Goal: Transaction & Acquisition: Purchase product/service

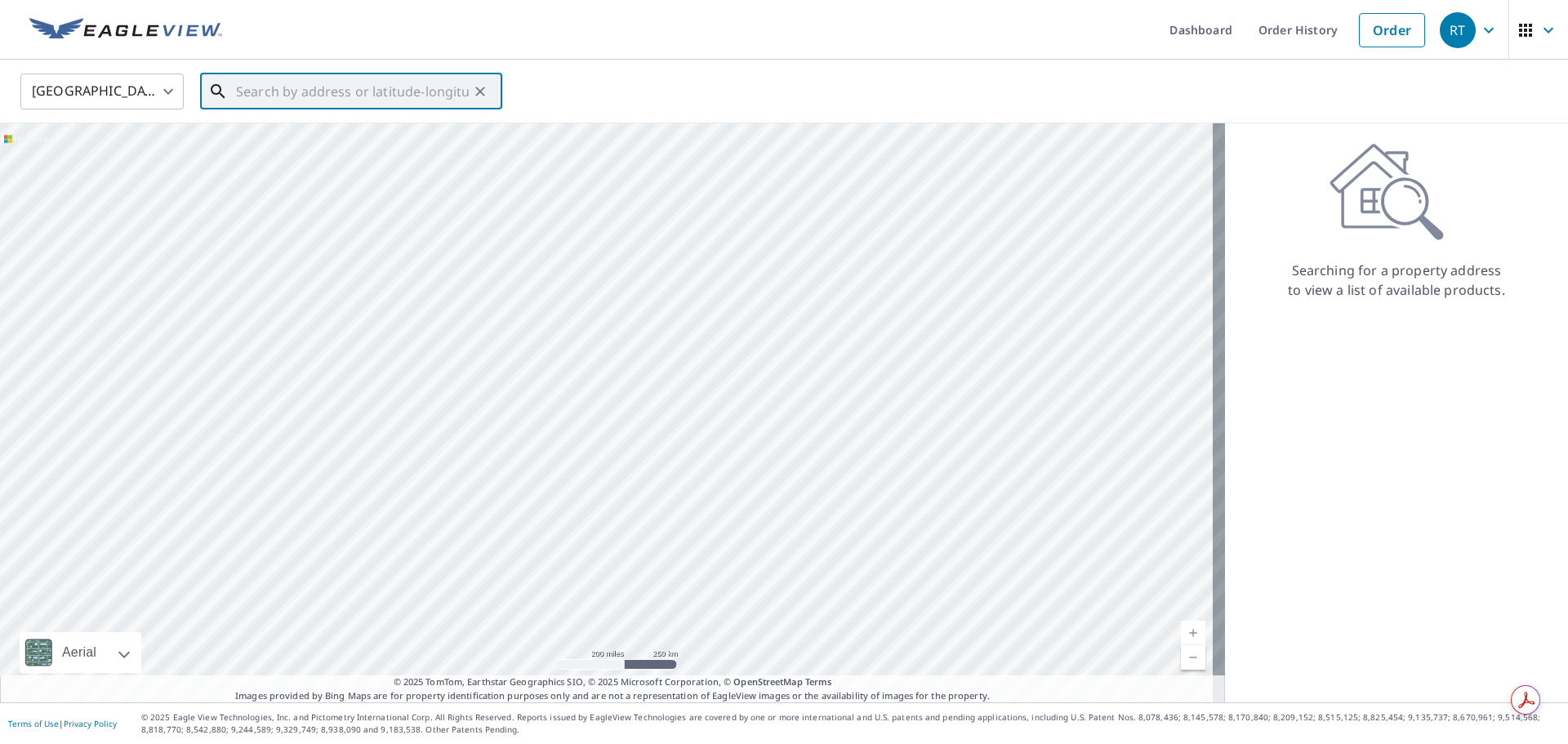
click at [351, 102] on input "text" at bounding box center [353, 92] width 233 height 46
click at [295, 129] on span "[STREET_ADDRESS]" at bounding box center [361, 138] width 256 height 19
type input "[STREET_ADDRESS][PERSON_NAME]"
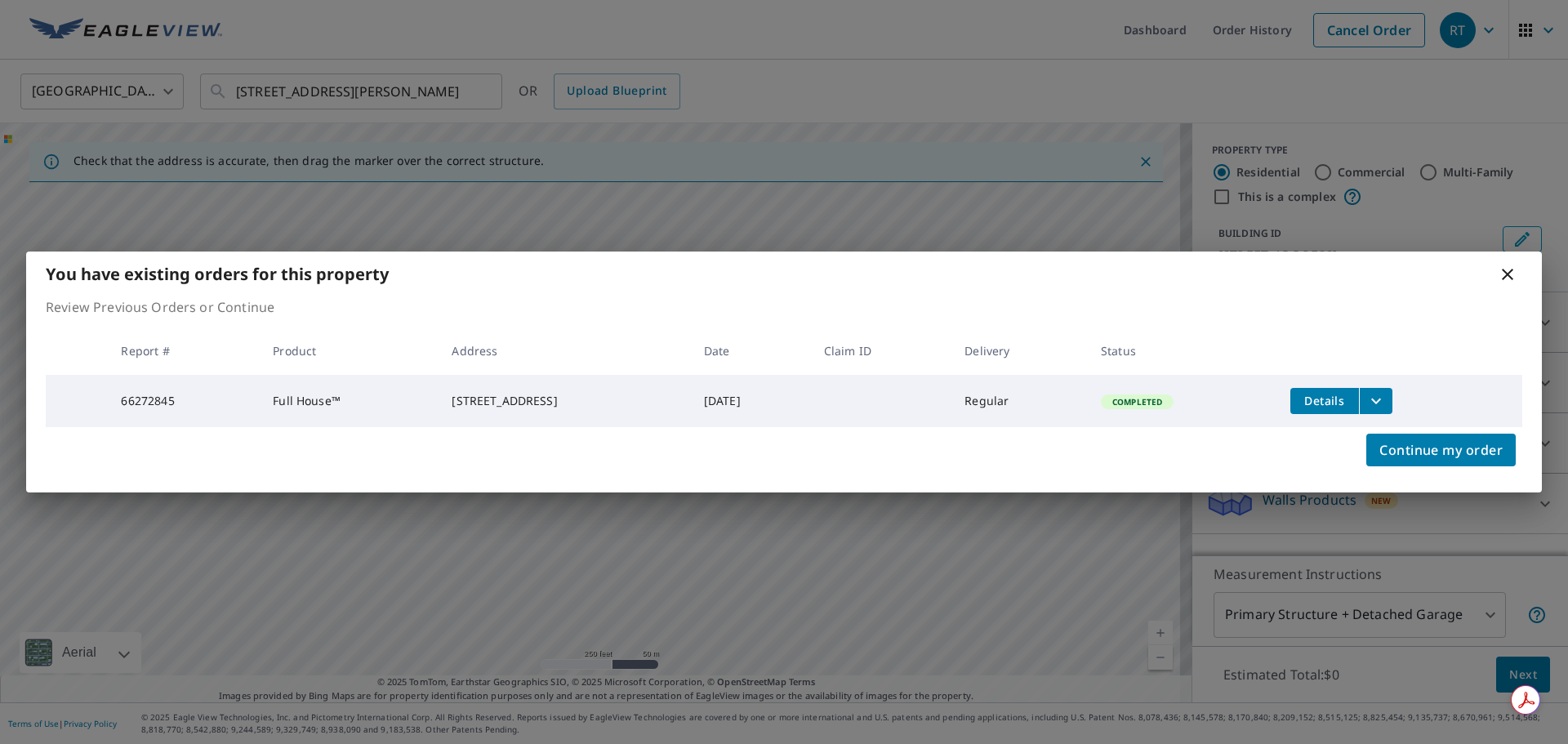
click at [1390, 403] on button "filesDropdownBtn-66272845" at bounding box center [1376, 401] width 34 height 27
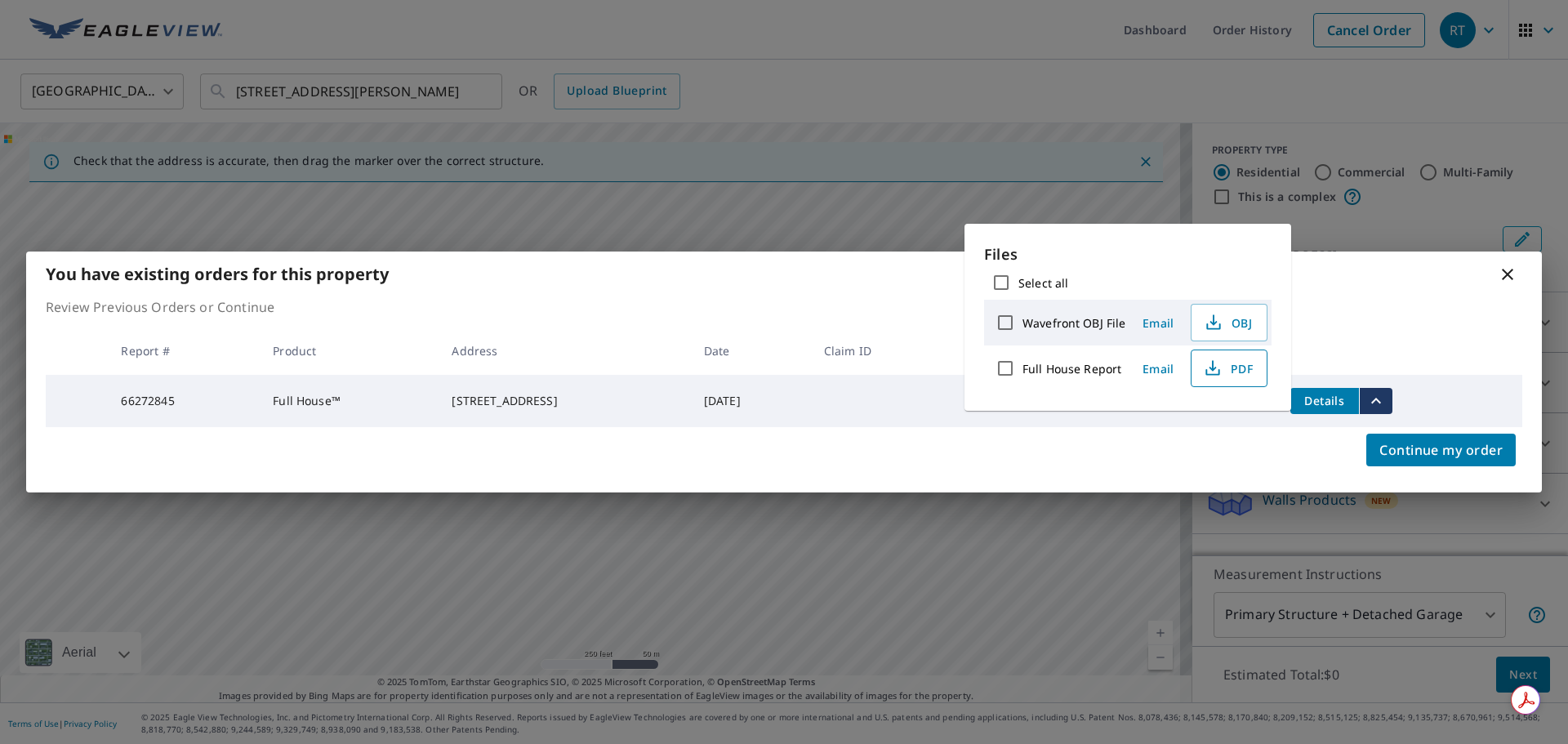
click at [1230, 369] on span "PDF" at bounding box center [1227, 368] width 52 height 19
click at [1508, 268] on icon at bounding box center [1508, 274] width 19 height 19
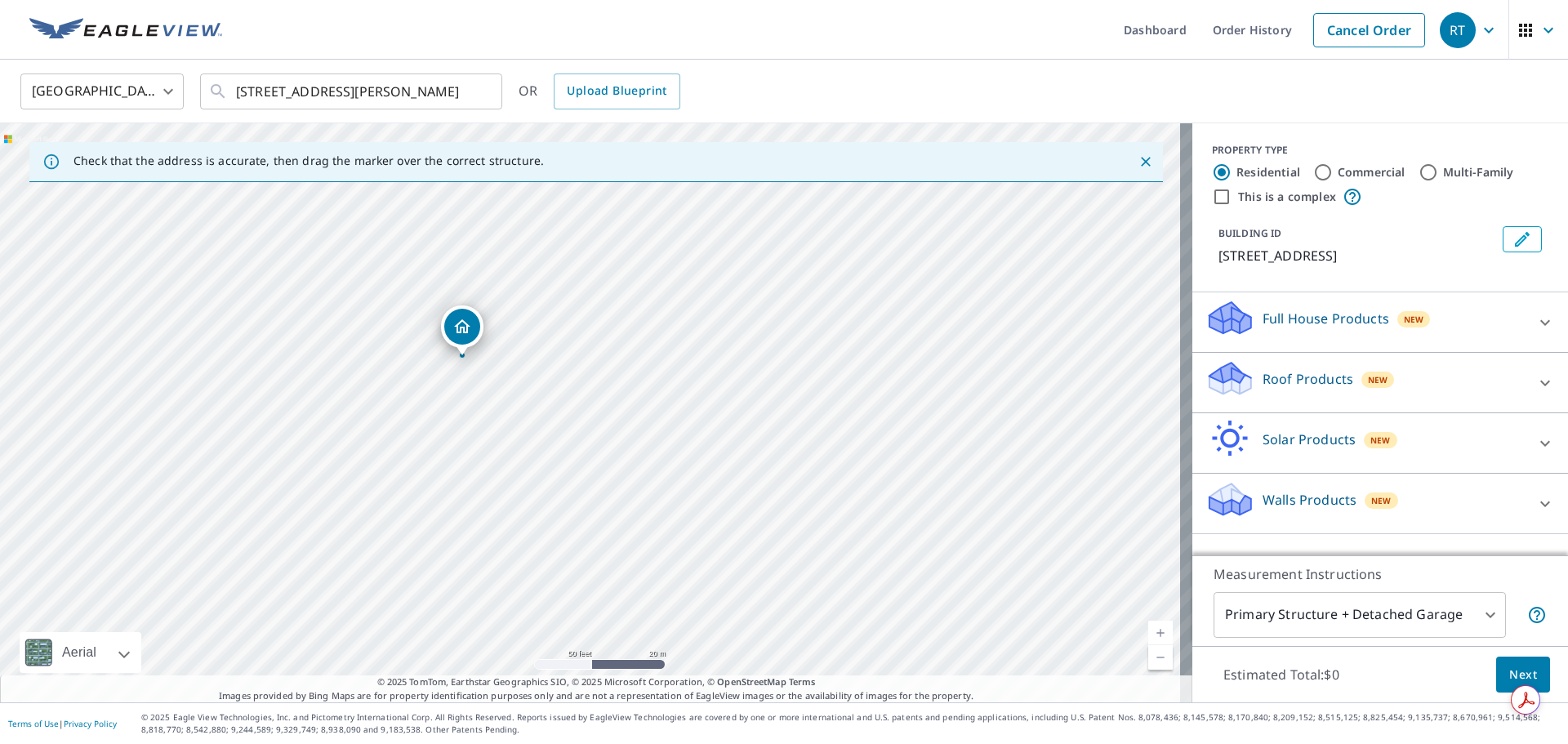
click at [403, 423] on div "[STREET_ADDRESS][PERSON_NAME]" at bounding box center [596, 413] width 1192 height 579
click at [504, 480] on div "[STREET_ADDRESS][PERSON_NAME]" at bounding box center [596, 413] width 1192 height 579
click at [1303, 371] on p "Roof Products" at bounding box center [1308, 378] width 91 height 19
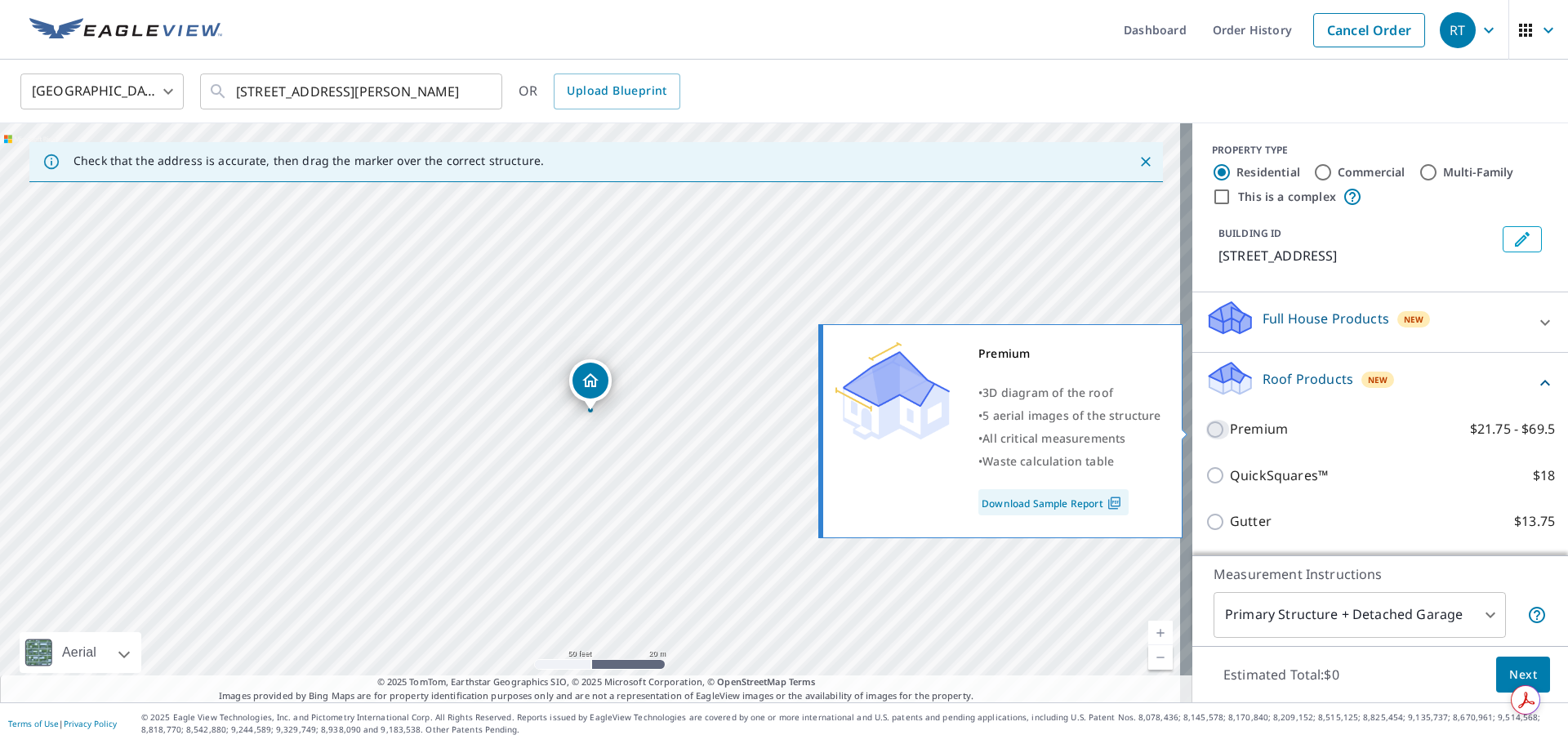
click at [1212, 427] on input "Premium $21.75 - $69.5" at bounding box center [1217, 429] width 25 height 19
checkbox input "true"
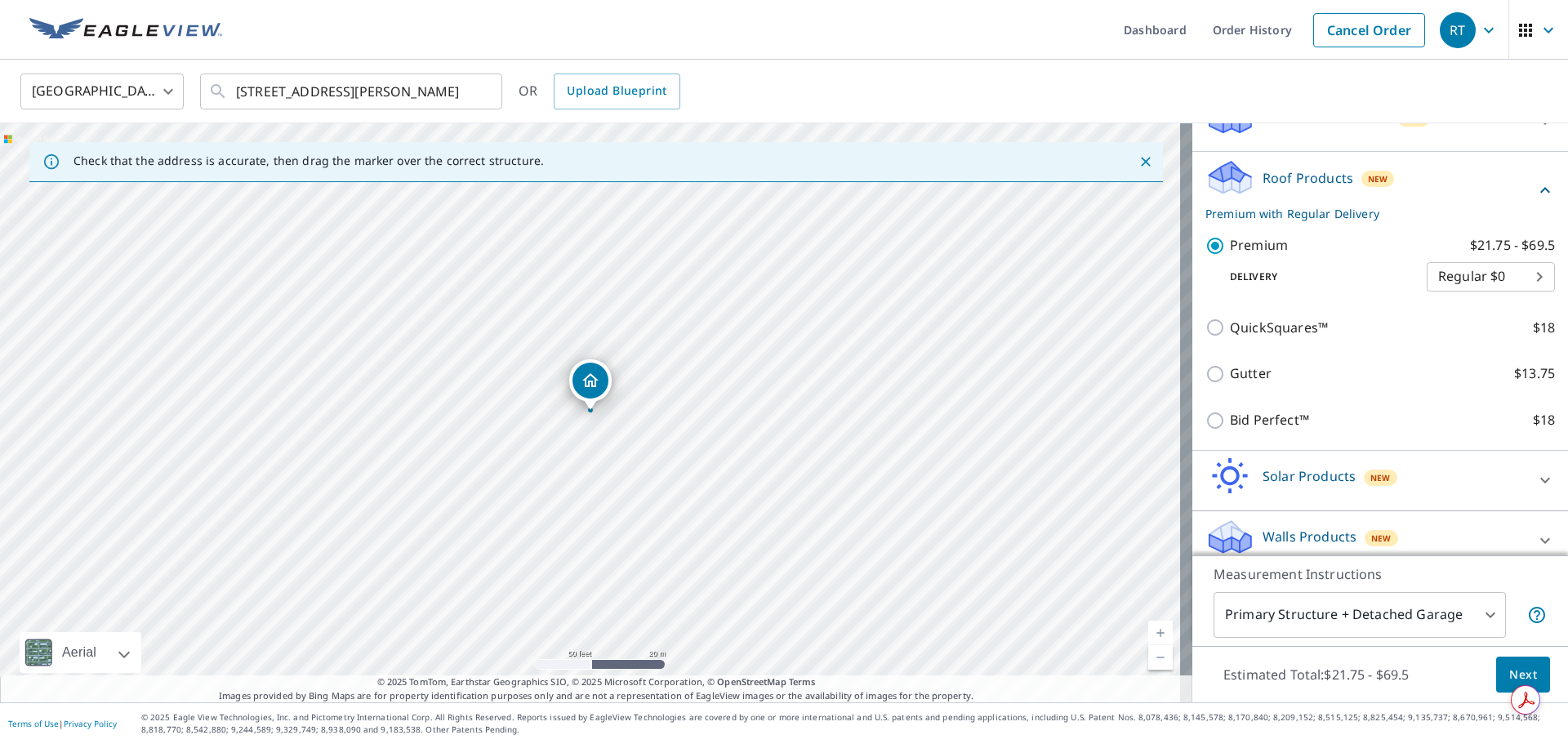
scroll to position [217, 0]
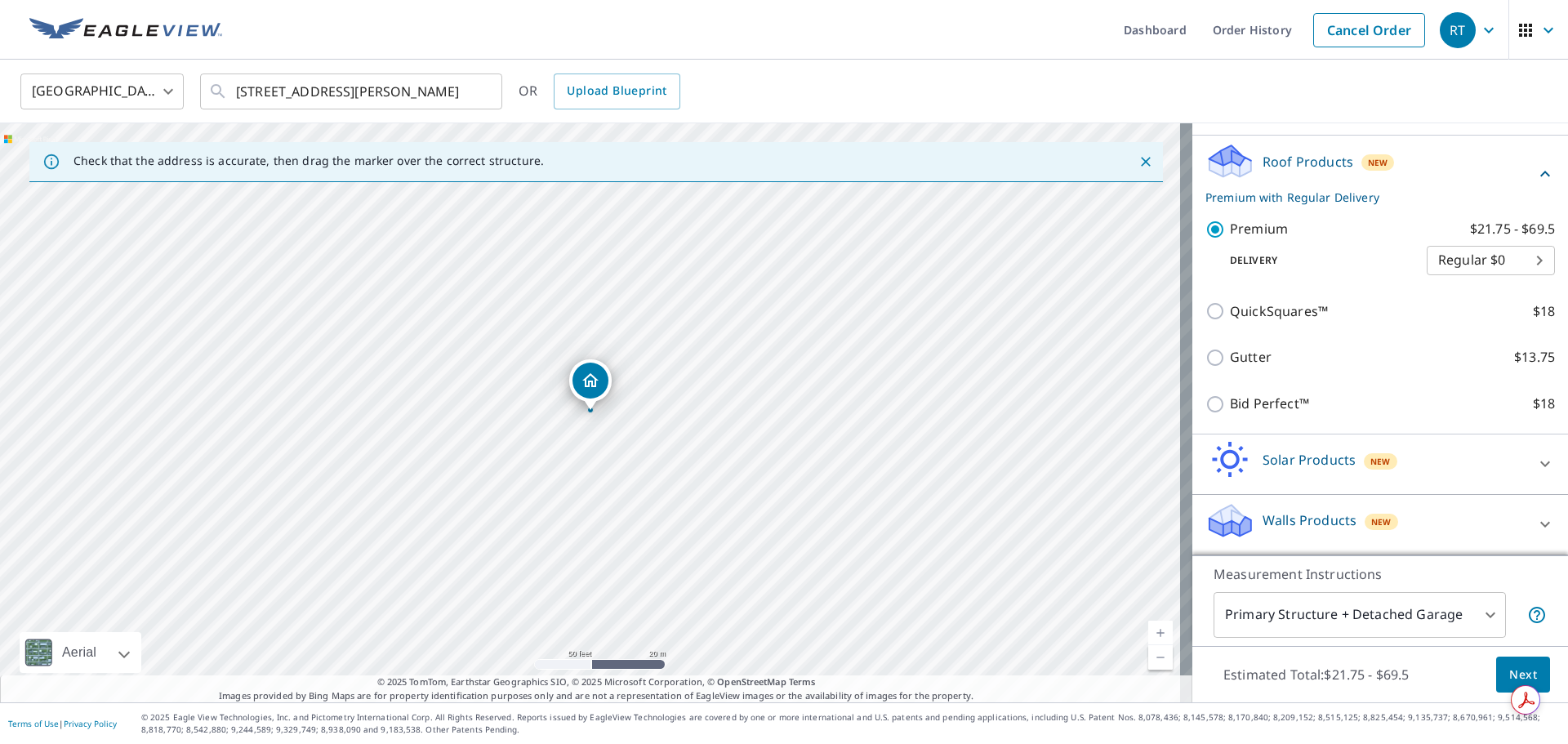
click at [1509, 669] on span "Next" at bounding box center [1523, 675] width 27 height 20
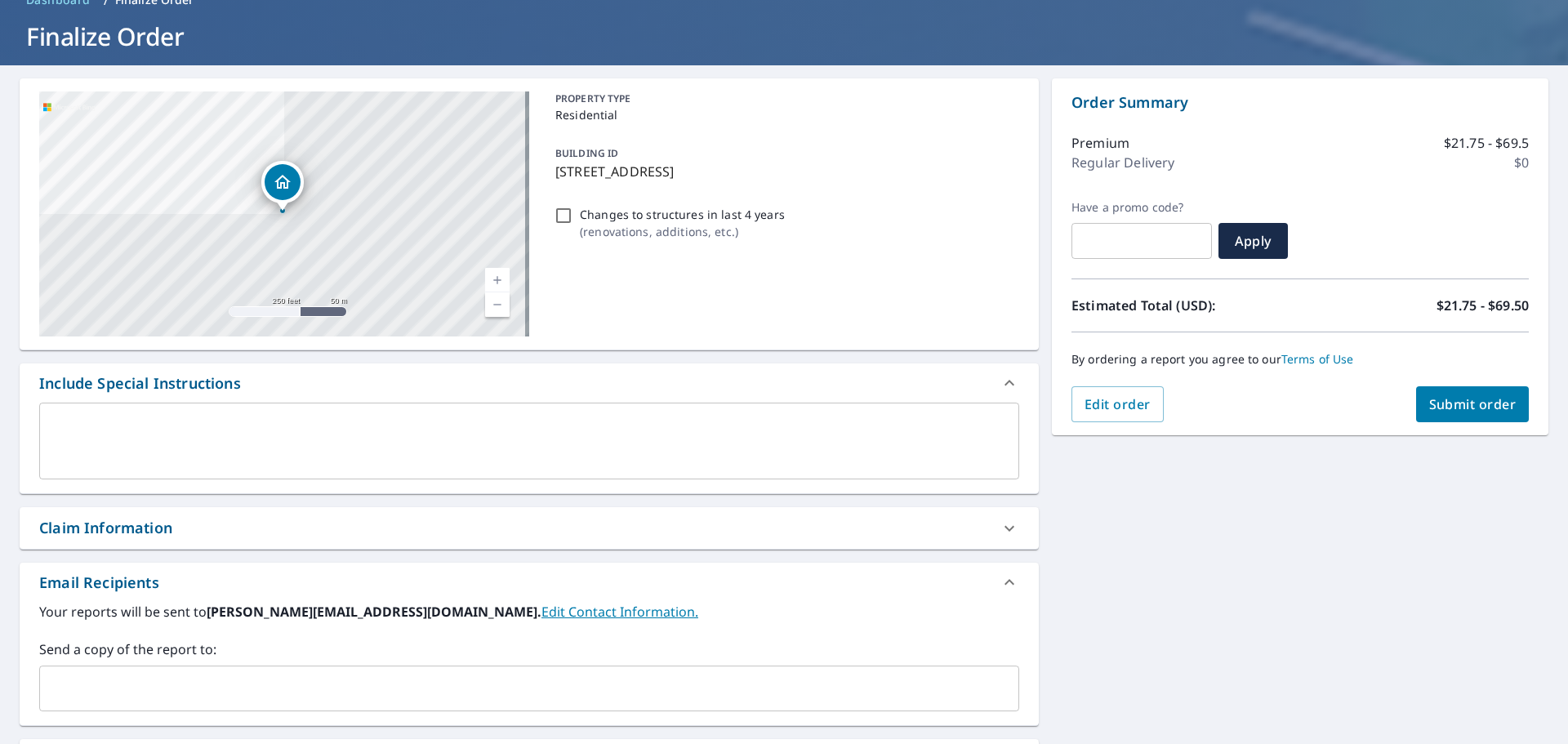
scroll to position [246, 0]
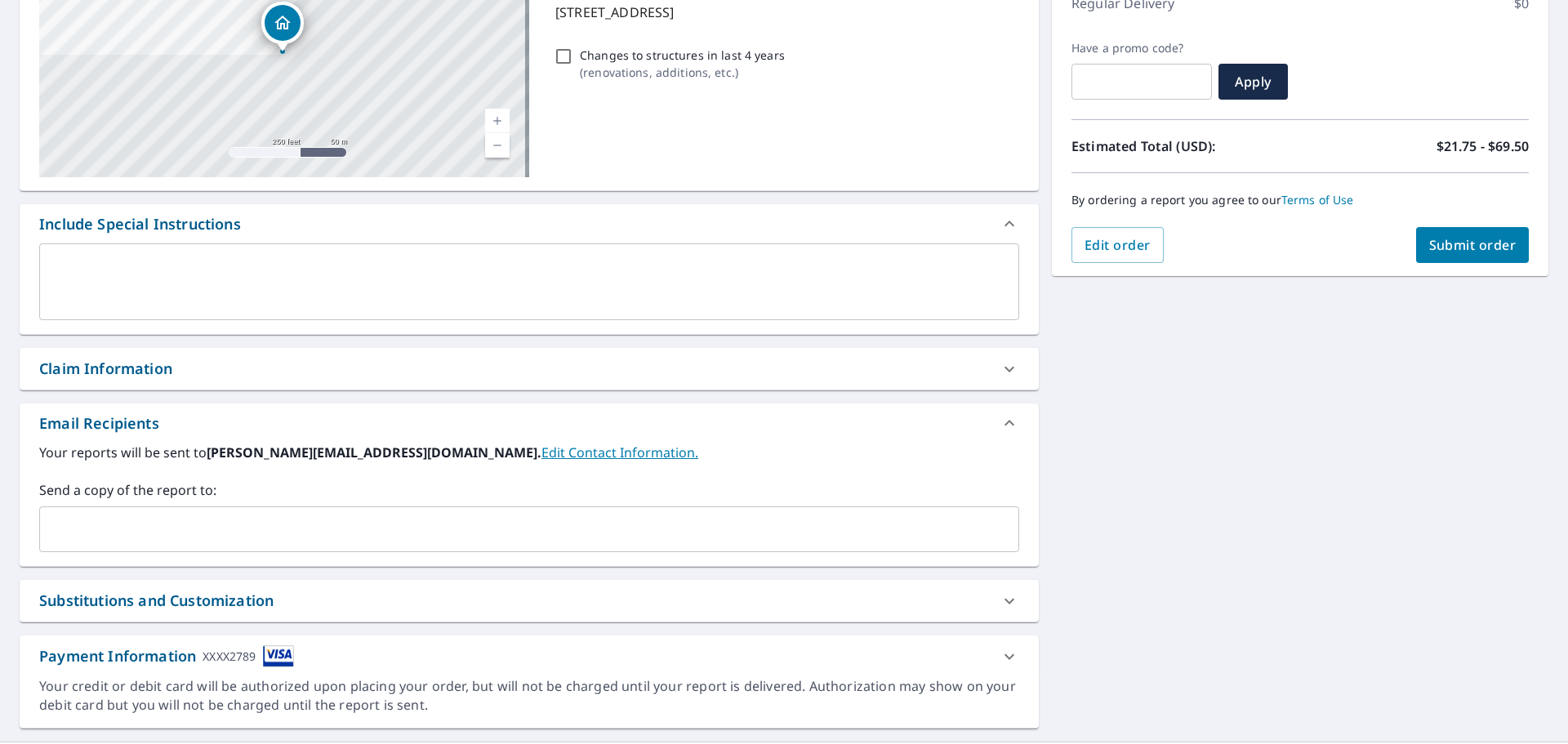
click at [286, 538] on input "text" at bounding box center [517, 530] width 941 height 31
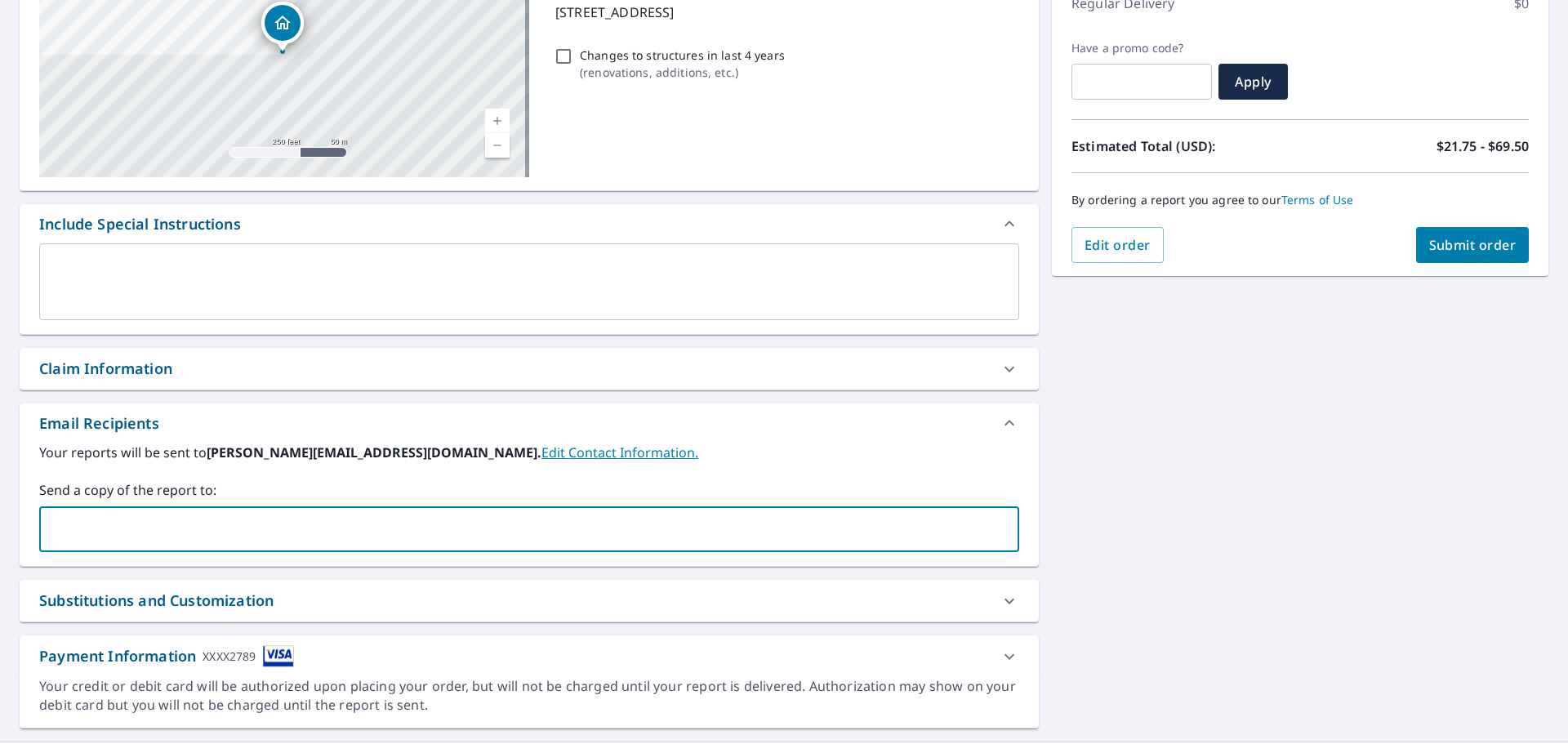
type input "[PERSON_NAME][EMAIL_ADDRESS][DOMAIN_NAME]"
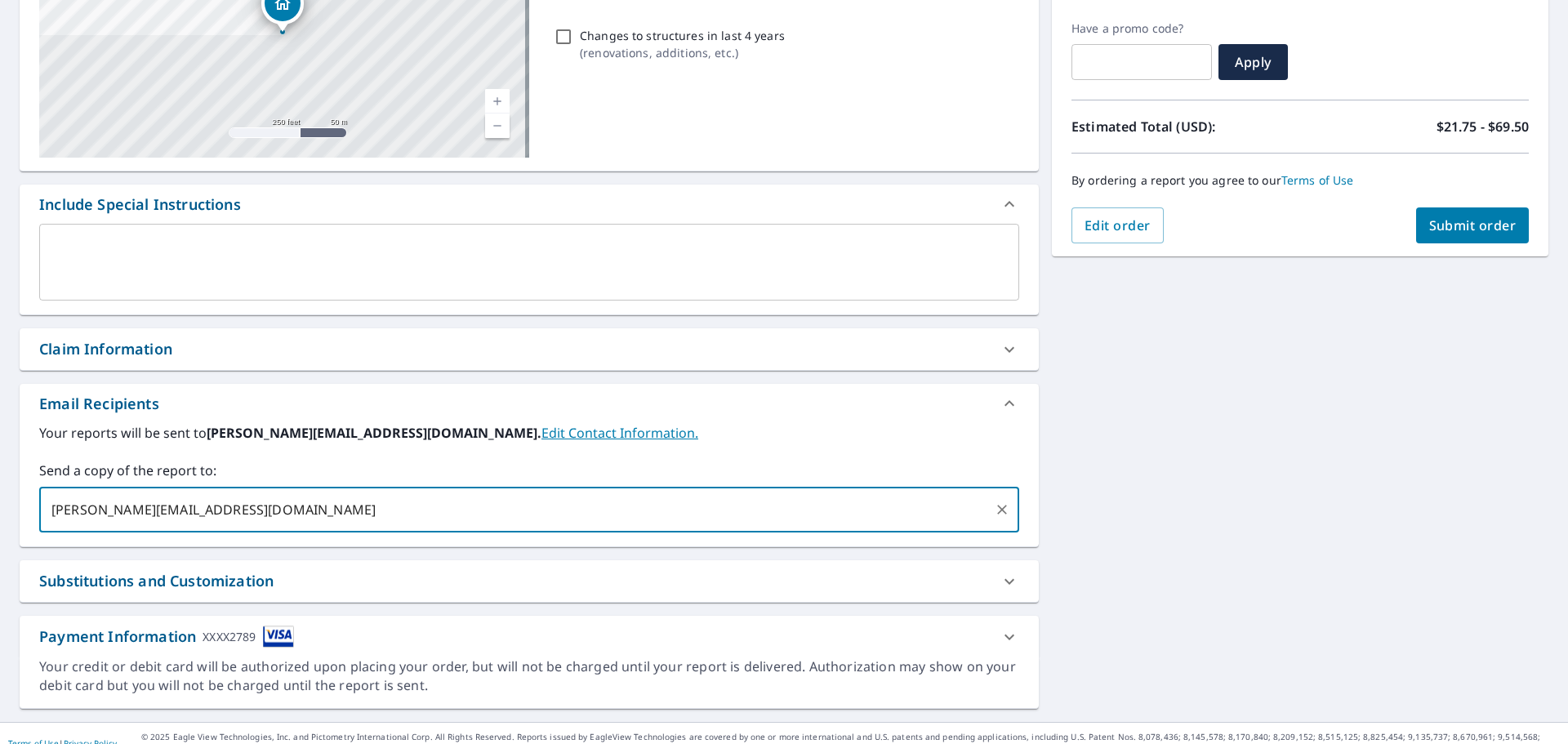
scroll to position [284, 0]
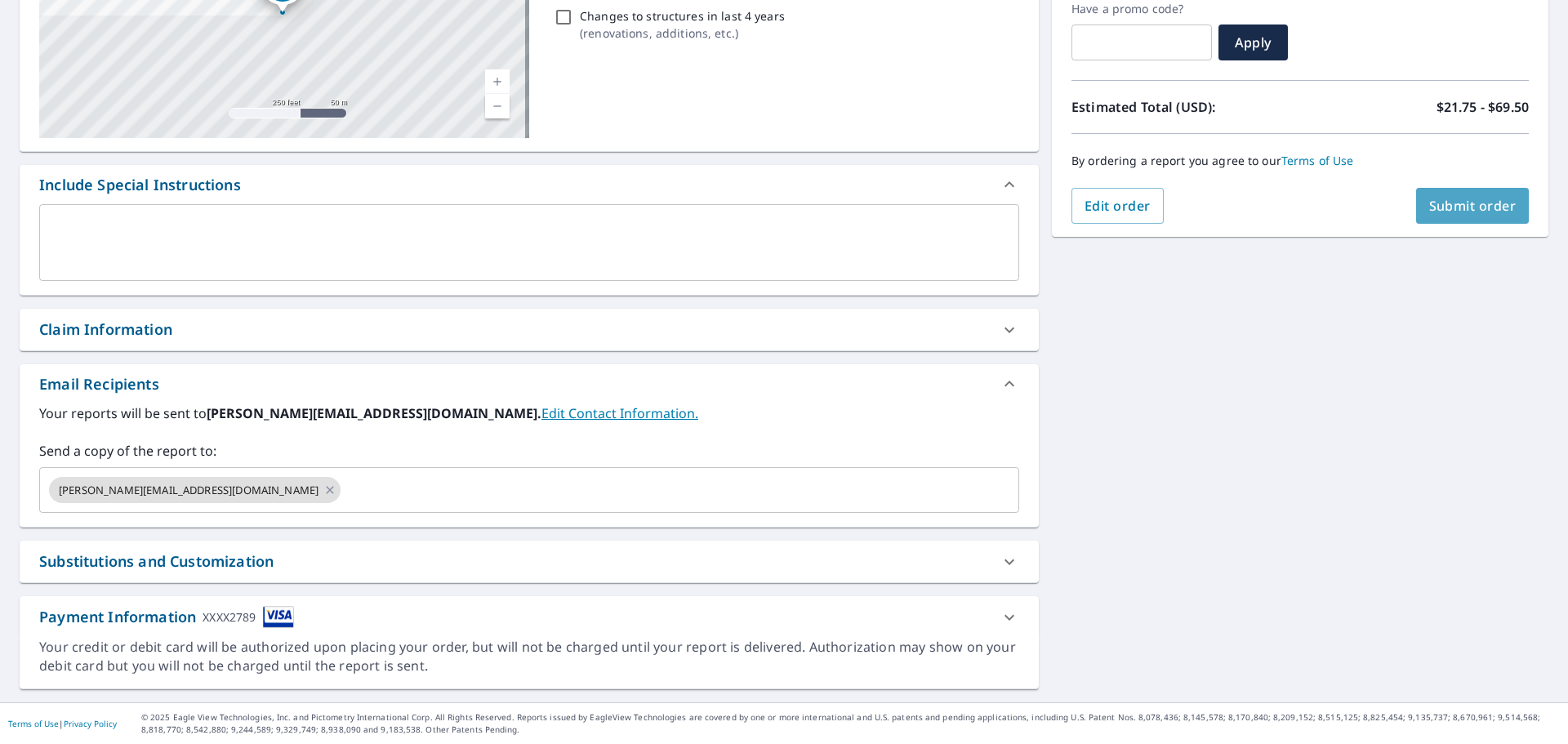
click at [1439, 209] on span "Submit order" at bounding box center [1473, 206] width 87 height 18
checkbox input "true"
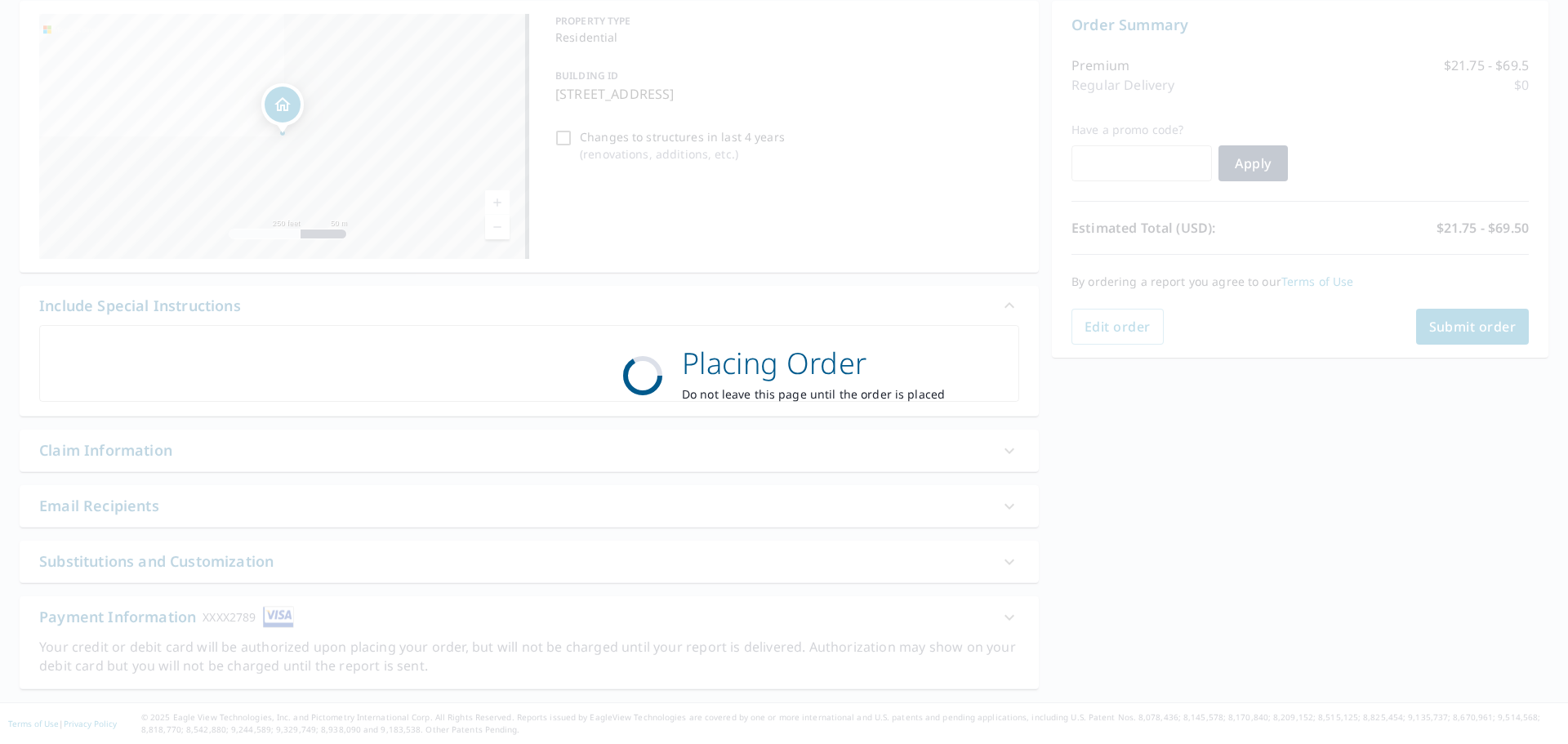
scroll to position [163, 0]
